Goal: Task Accomplishment & Management: Manage account settings

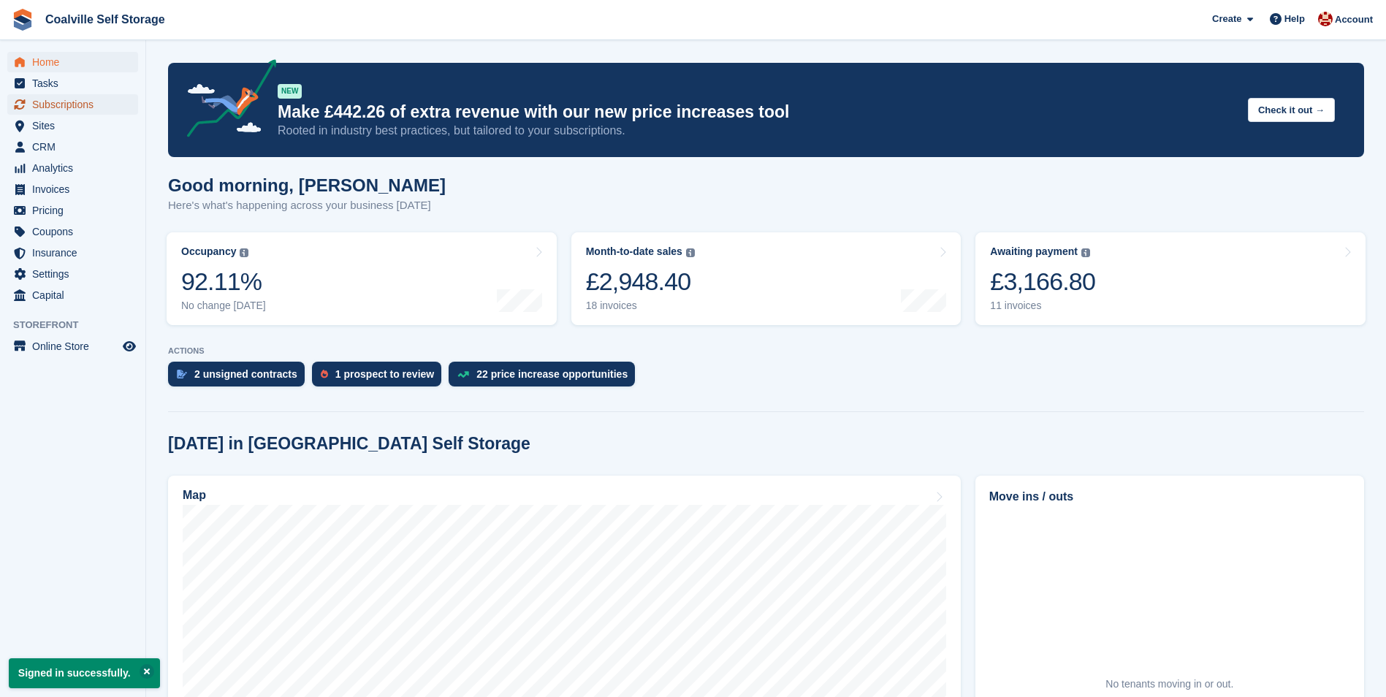
click at [89, 108] on span "Subscriptions" at bounding box center [76, 104] width 88 height 20
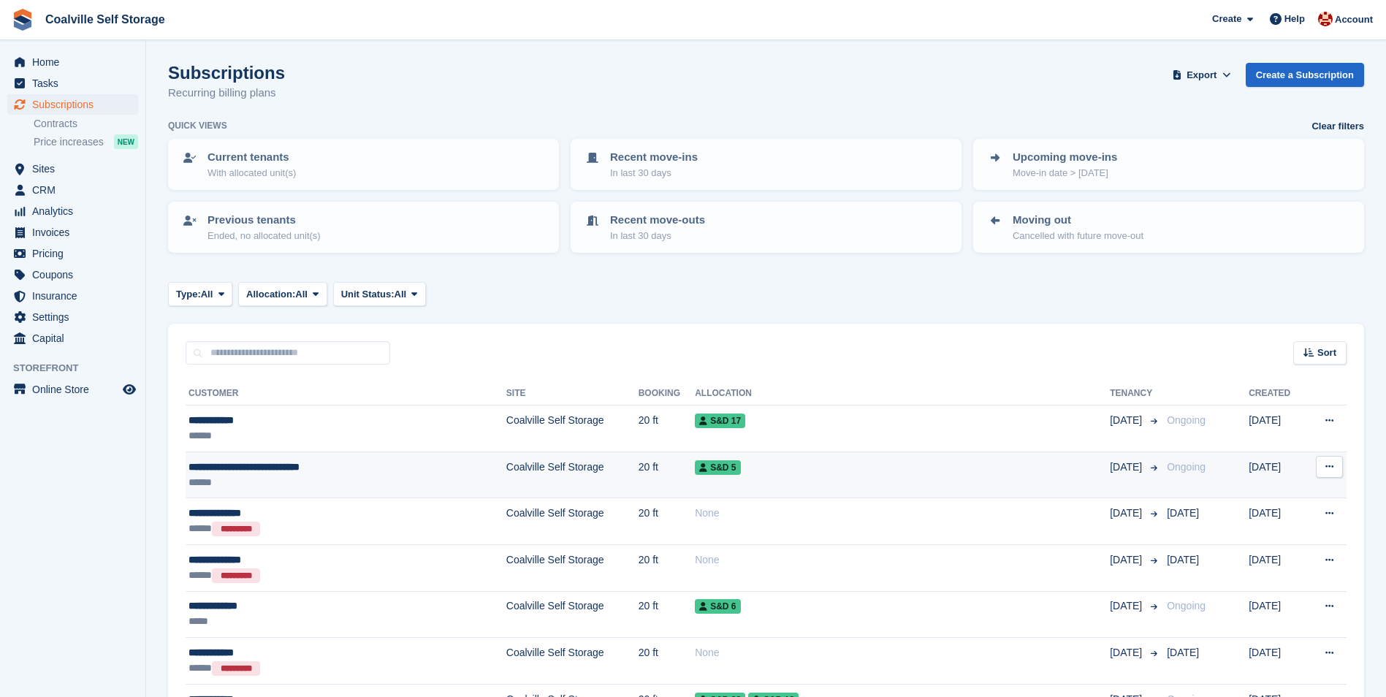
click at [777, 465] on div "S&D 5" at bounding box center [902, 467] width 415 height 15
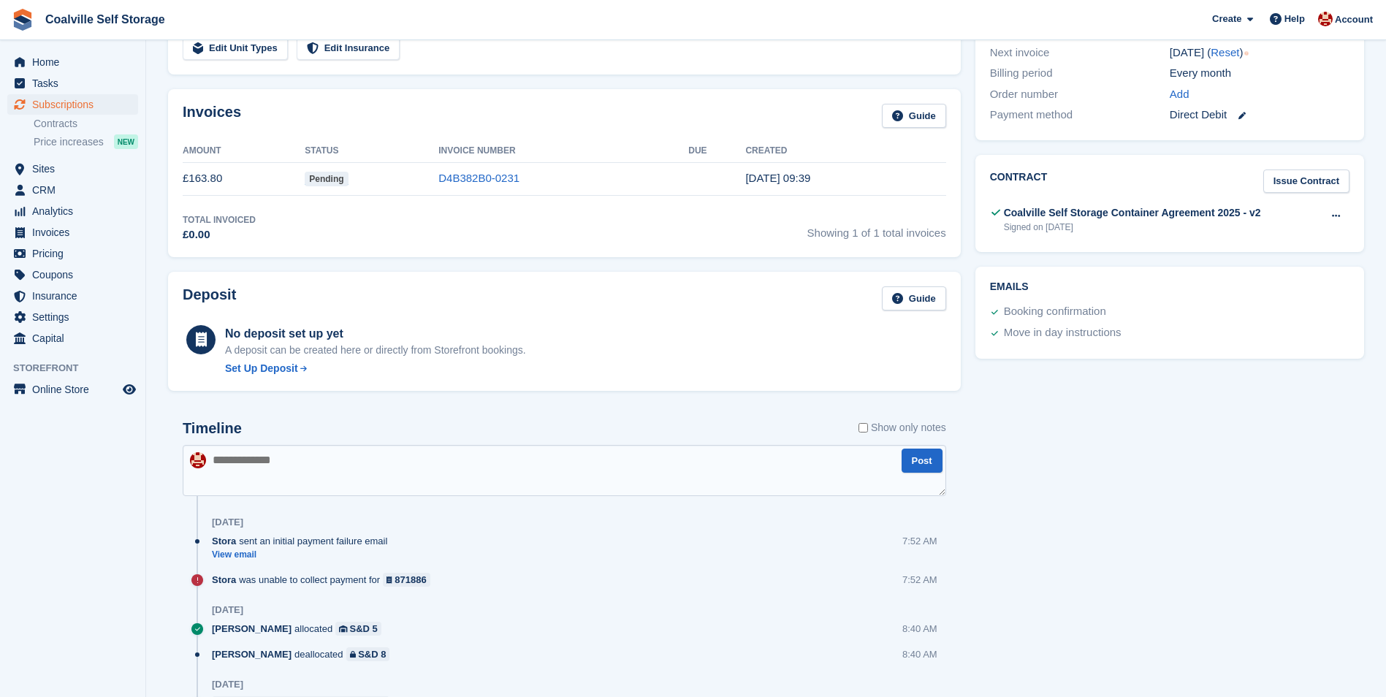
scroll to position [321, 0]
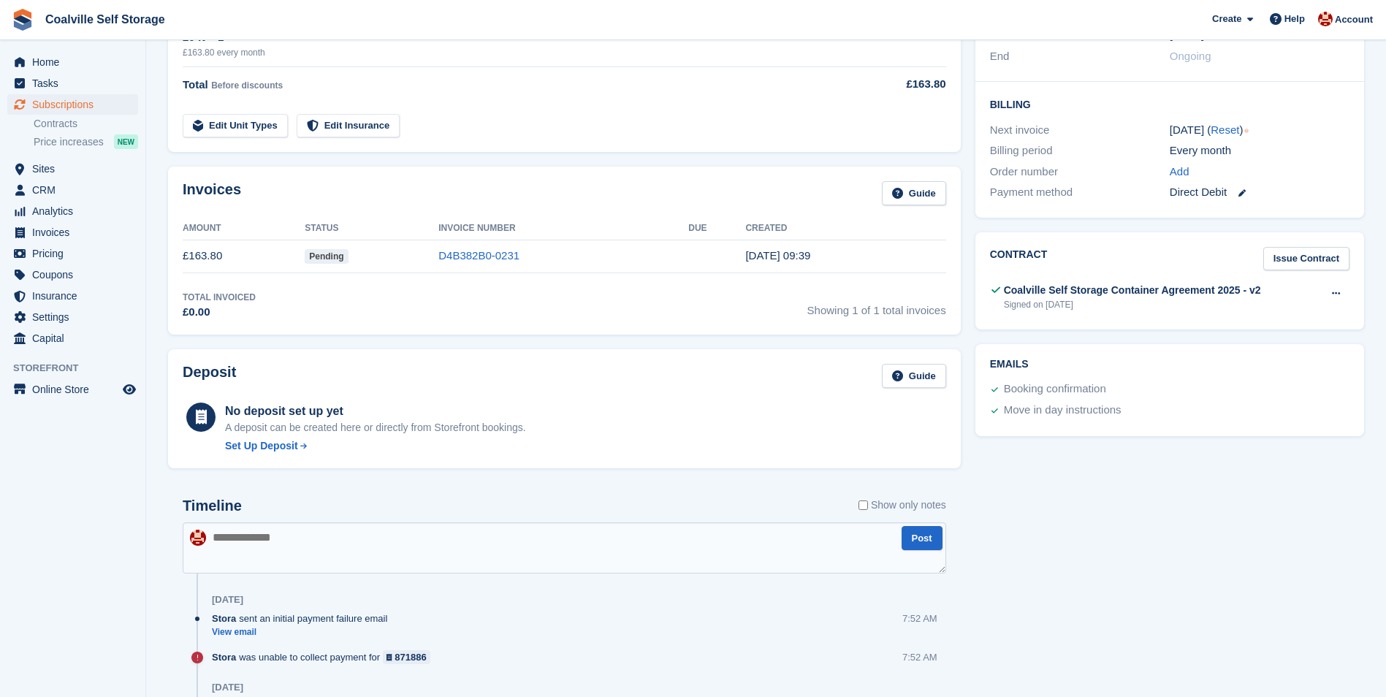
click at [300, 553] on textarea at bounding box center [564, 547] width 763 height 51
type textarea "*"
type textarea "**********"
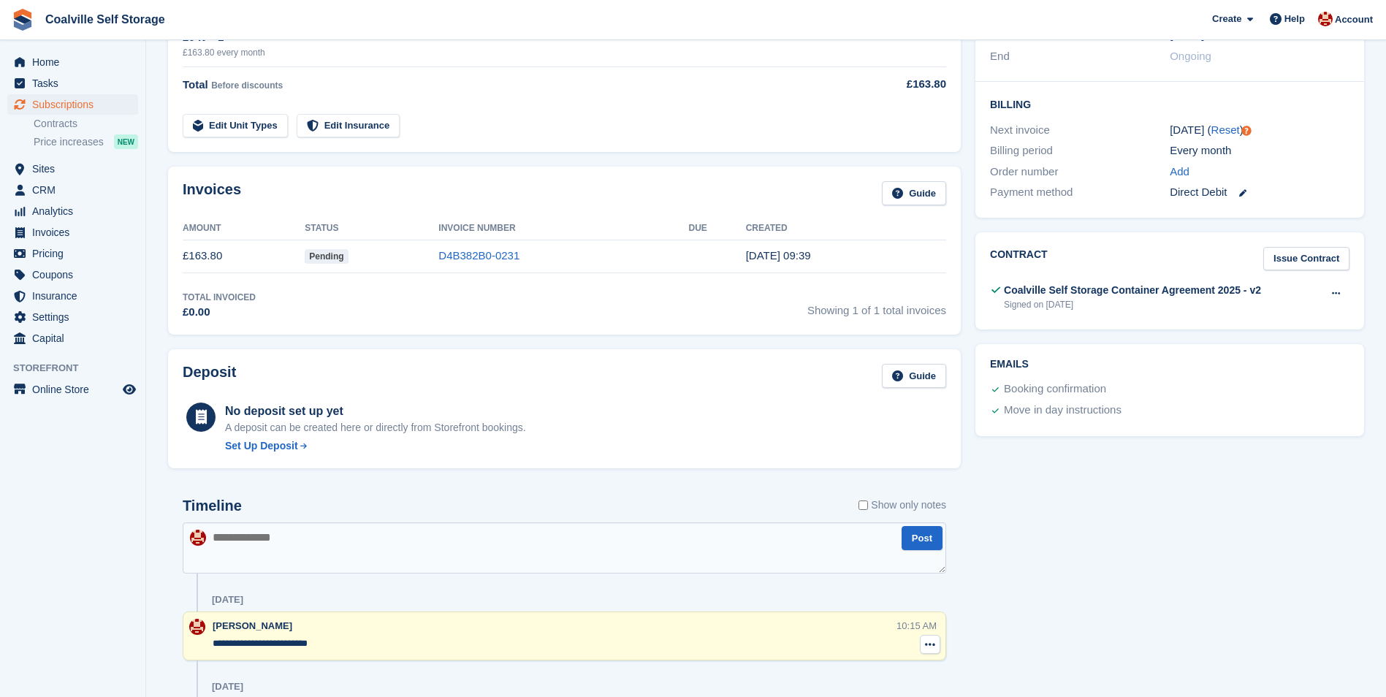
click at [935, 648] on button at bounding box center [930, 644] width 20 height 19
click at [910, 664] on p "Delete note" at bounding box center [870, 671] width 127 height 19
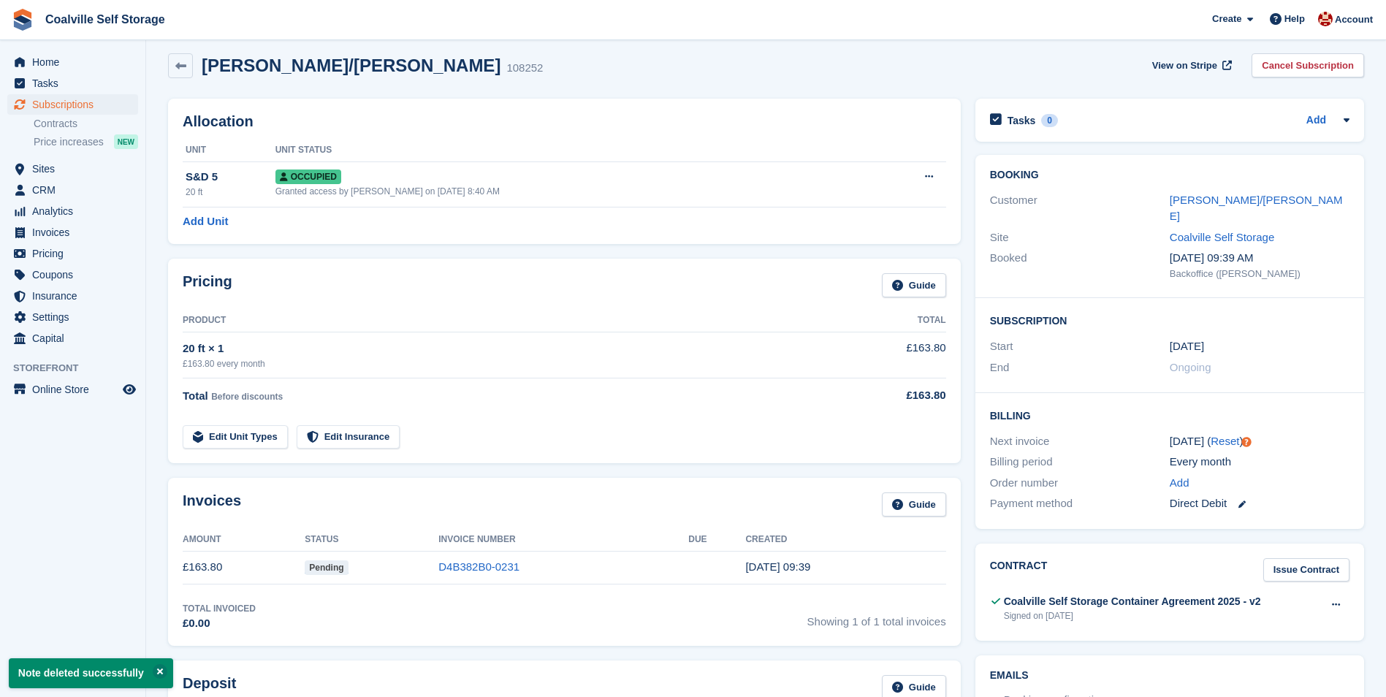
scroll to position [0, 0]
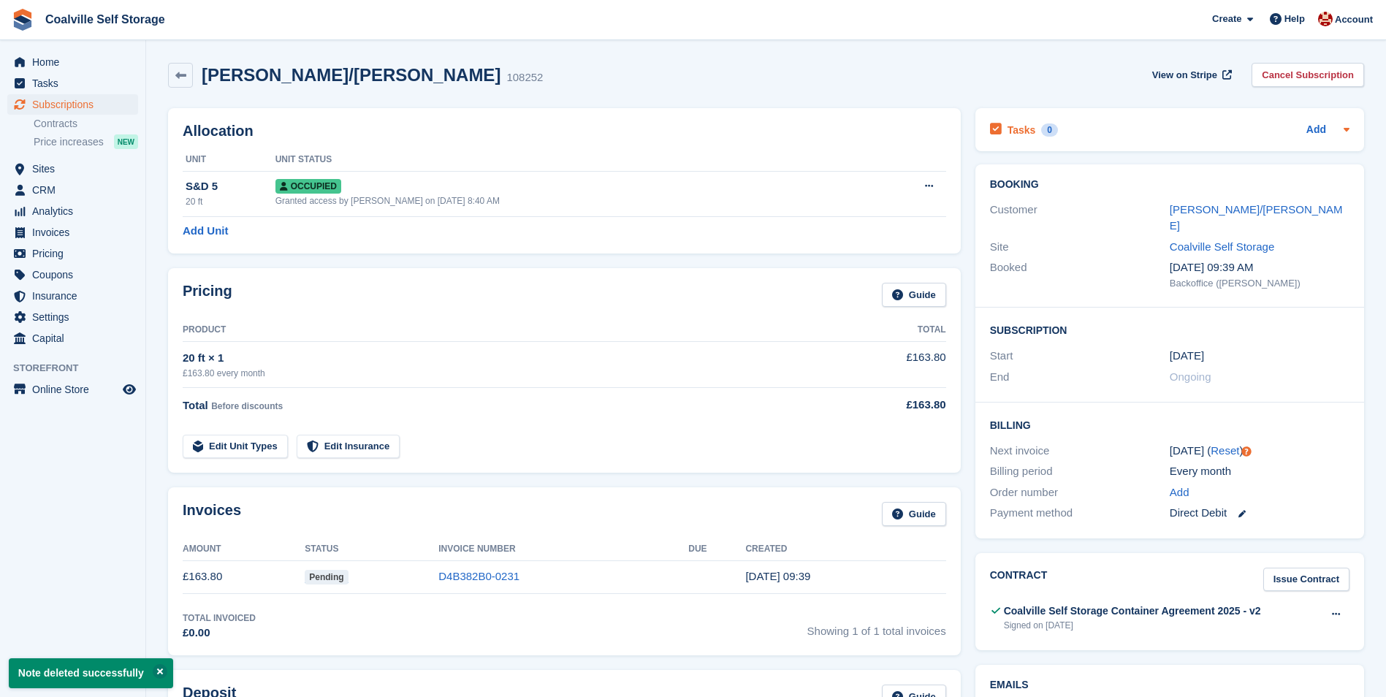
click at [1283, 126] on div "Tasks 0 Add" at bounding box center [1169, 130] width 359 height 20
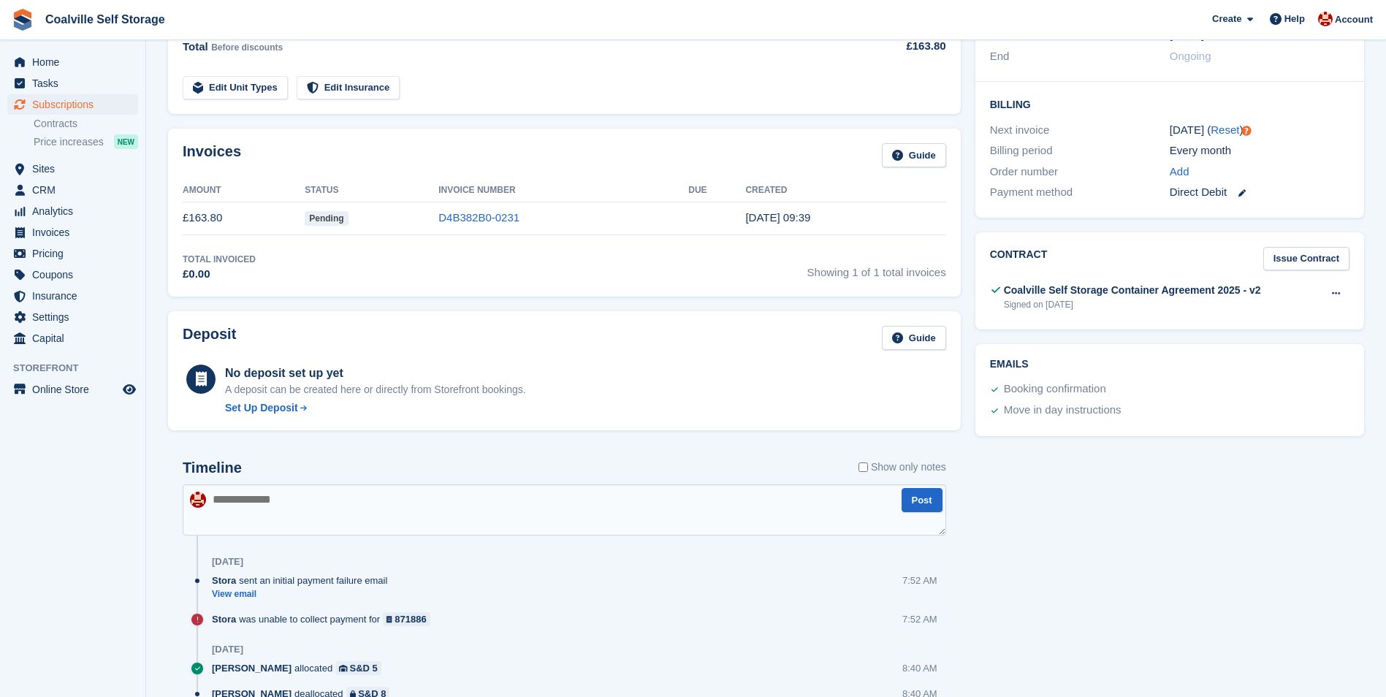
scroll to position [438, 0]
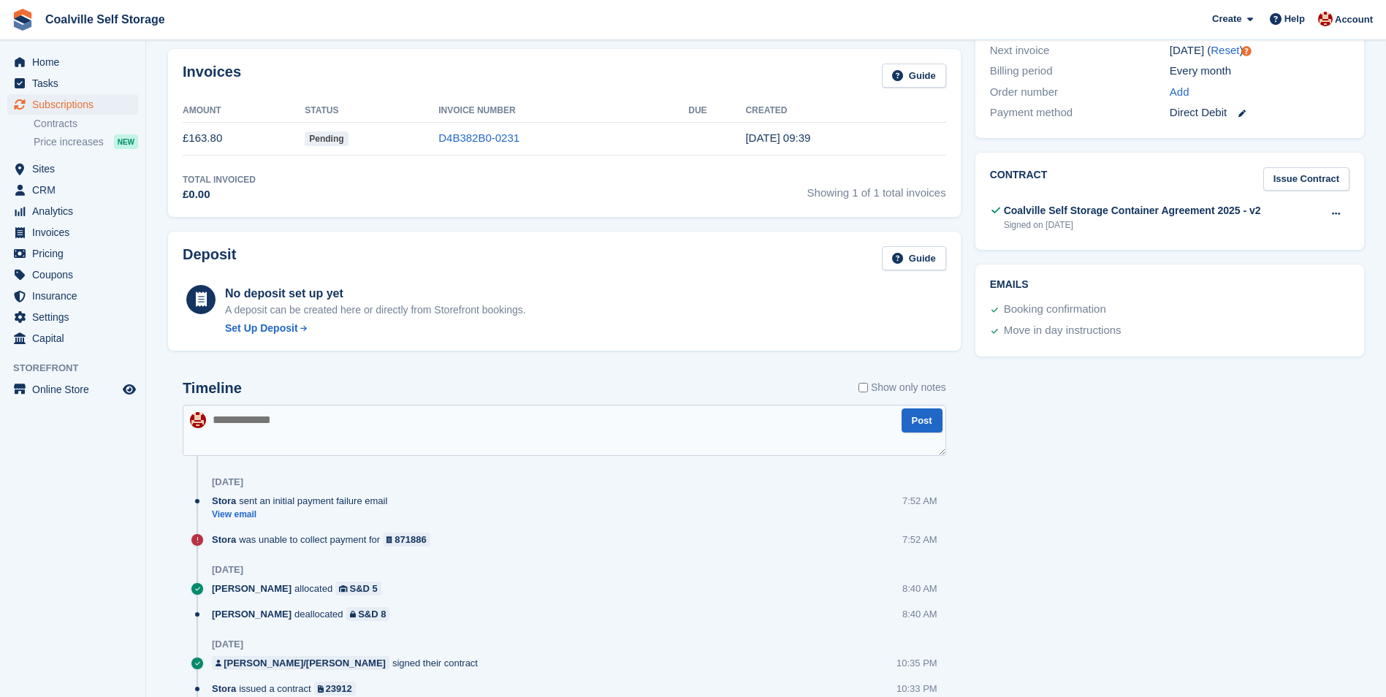
click at [660, 431] on textarea at bounding box center [564, 430] width 763 height 51
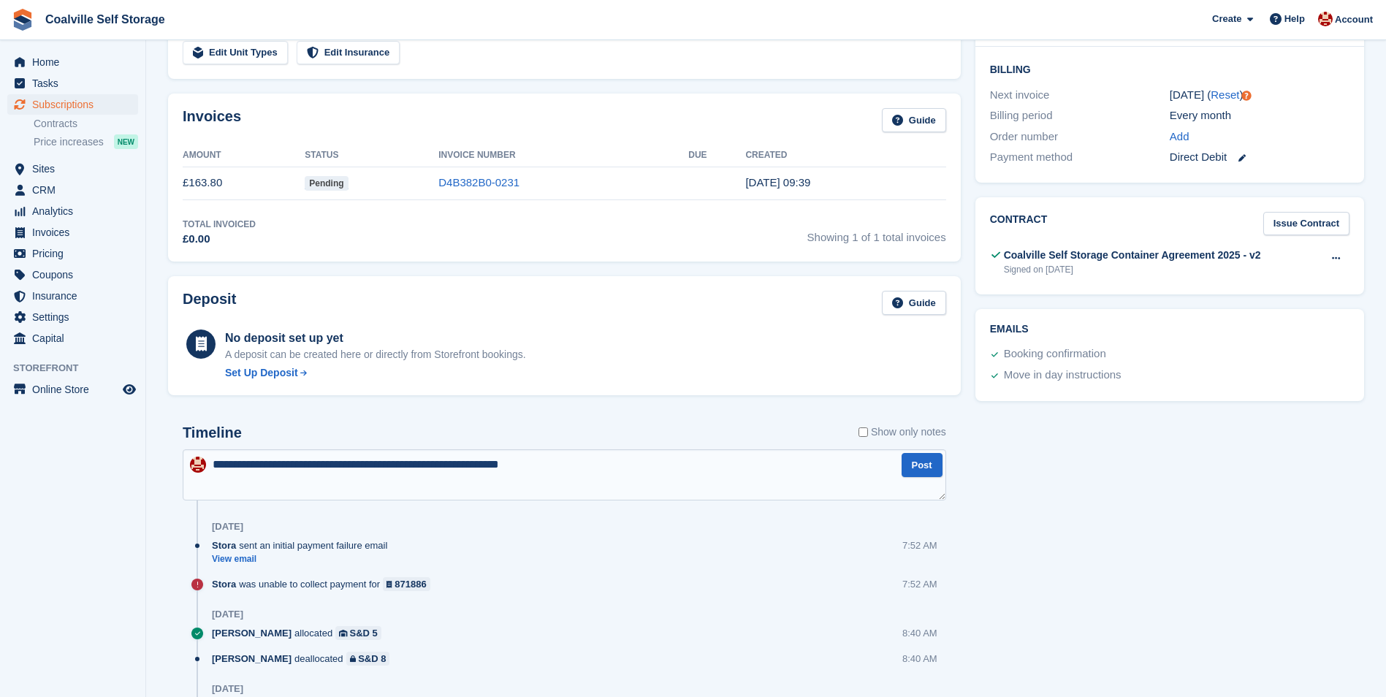
drag, startPoint x: 574, startPoint y: 462, endPoint x: 156, endPoint y: 447, distance: 418.1
click at [156, 447] on section "Note deleted successfully Victoria Musk/Petru Mosinegutu 108252 View on Stripe …" at bounding box center [766, 334] width 1240 height 1456
type textarea "**********"
click at [931, 466] on button "Post" at bounding box center [921, 465] width 41 height 24
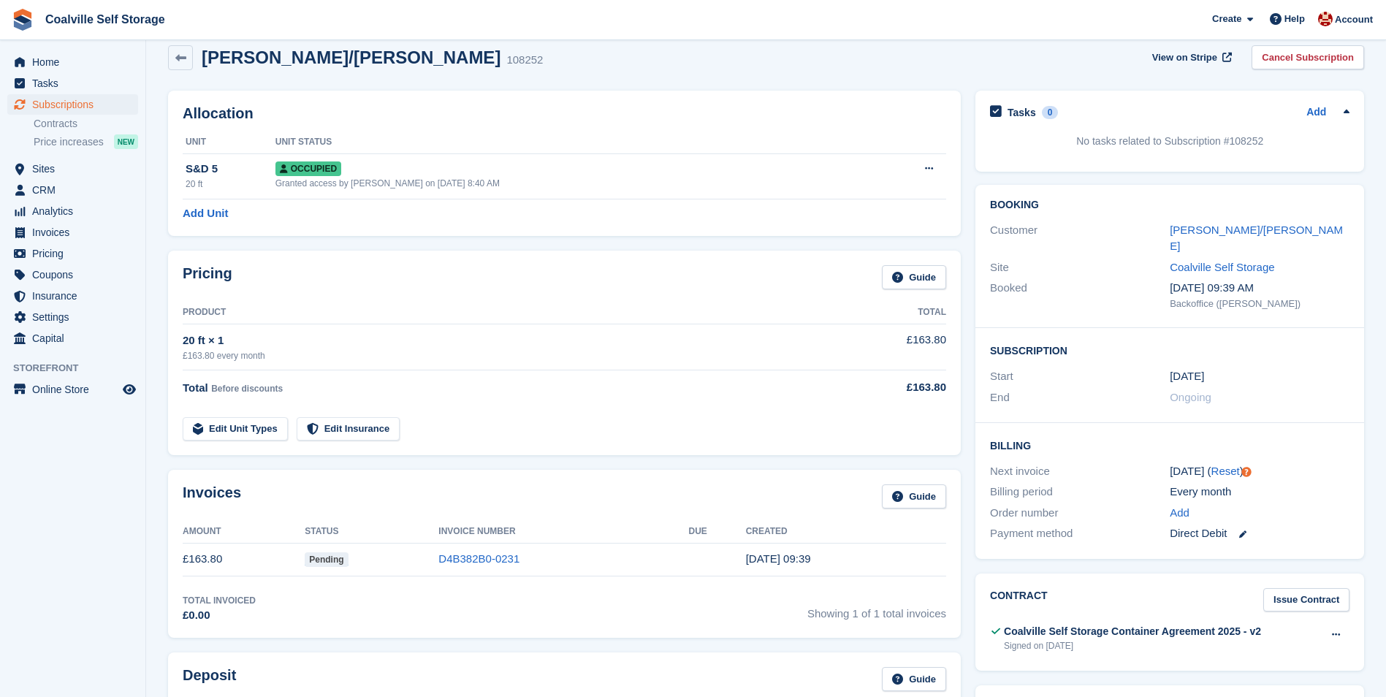
scroll to position [0, 0]
